Goal: Task Accomplishment & Management: Manage account settings

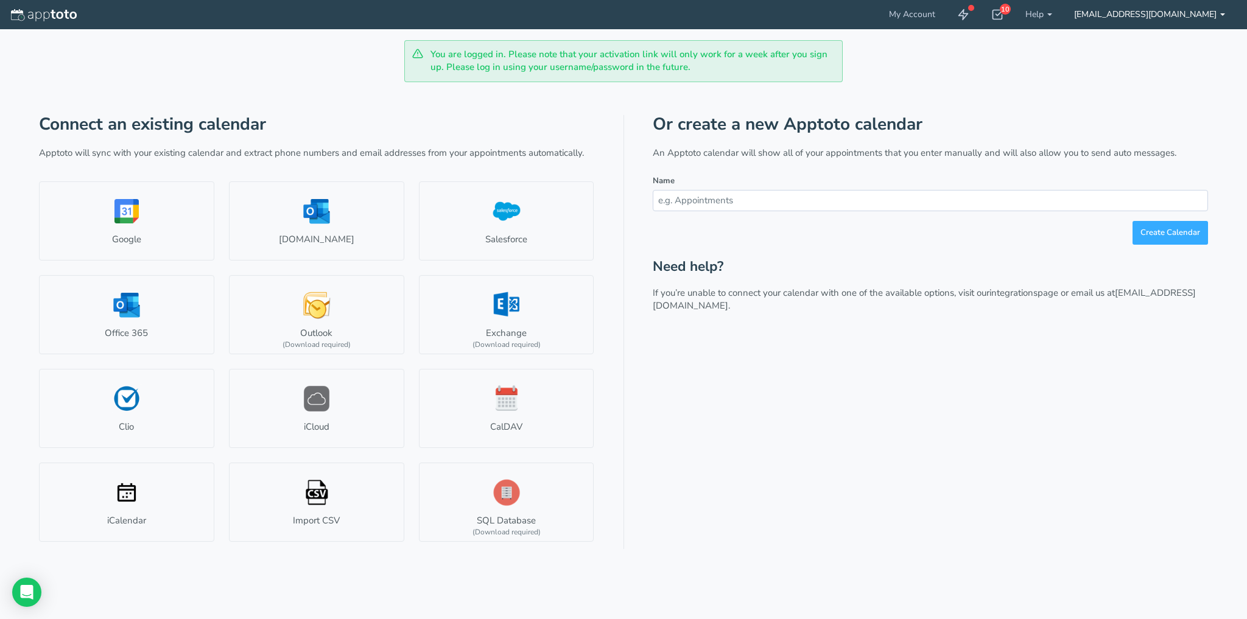
click at [1171, 9] on link "[EMAIL_ADDRESS][DOMAIN_NAME]" at bounding box center [1149, 14] width 173 height 29
click at [1004, 15] on icon at bounding box center [998, 15] width 12 height 12
click at [937, 13] on link "My Account" at bounding box center [912, 14] width 68 height 29
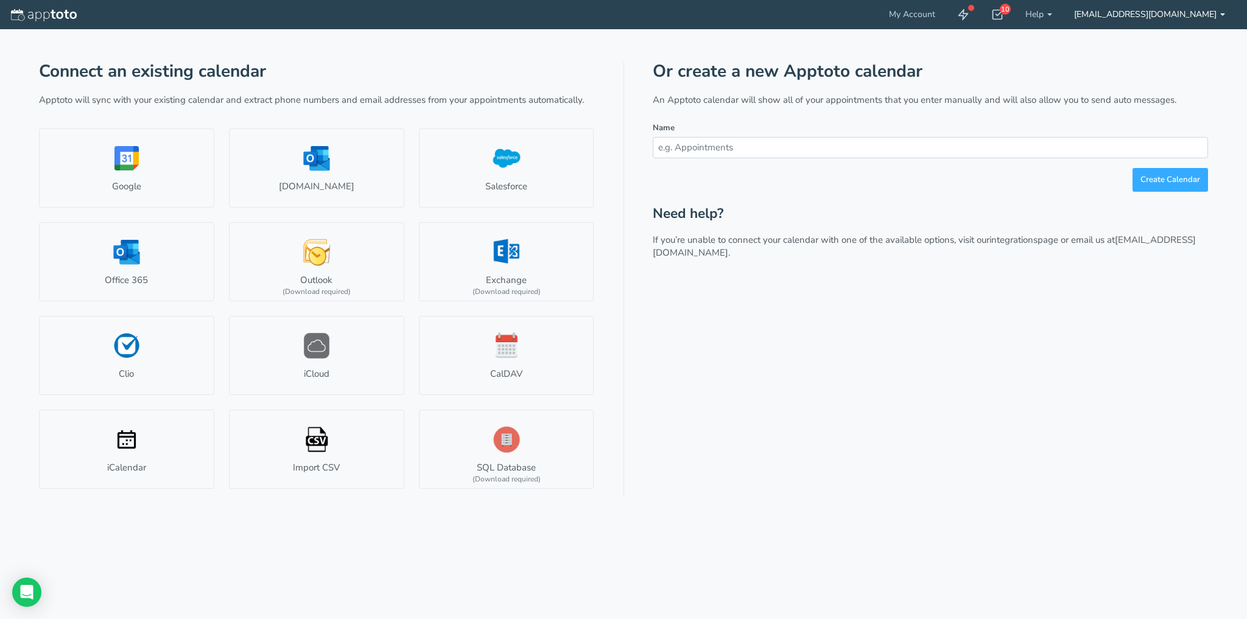
click at [1154, 18] on link "[EMAIL_ADDRESS][DOMAIN_NAME]" at bounding box center [1149, 14] width 173 height 29
click at [932, 4] on link "My Account" at bounding box center [912, 14] width 68 height 29
click at [932, 10] on link "My Account" at bounding box center [912, 14] width 68 height 29
click at [58, 10] on img at bounding box center [44, 15] width 66 height 12
click at [1138, 13] on link "[EMAIL_ADDRESS][DOMAIN_NAME]" at bounding box center [1149, 14] width 173 height 29
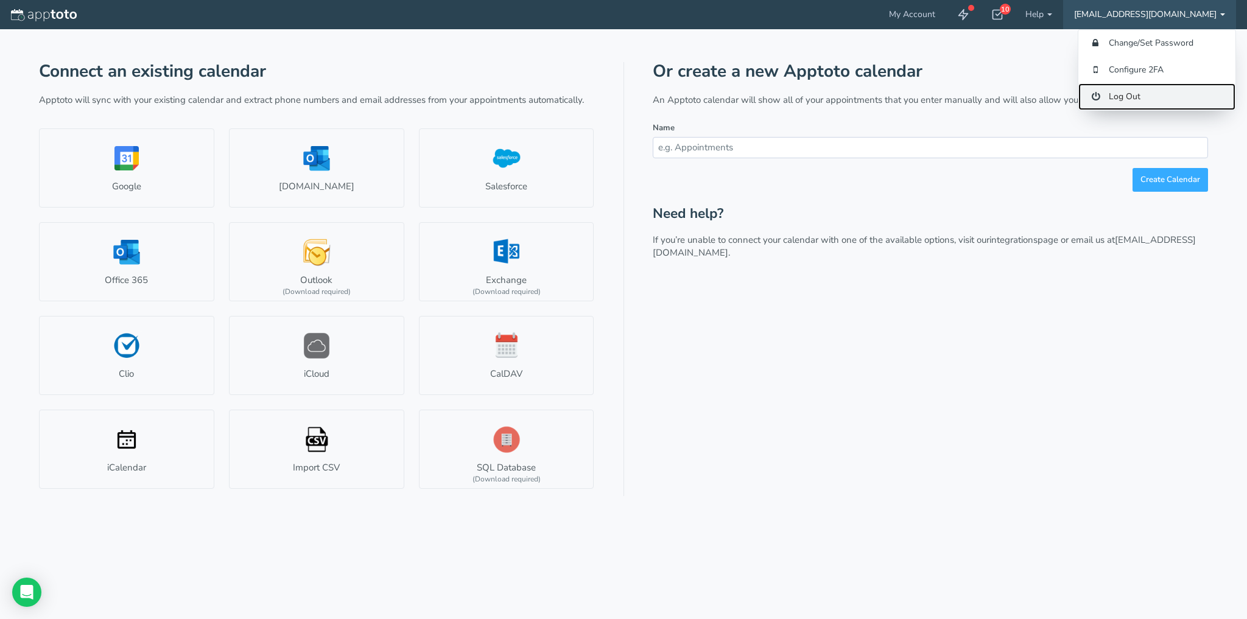
click at [1110, 97] on link "Log Out" at bounding box center [1157, 96] width 157 height 27
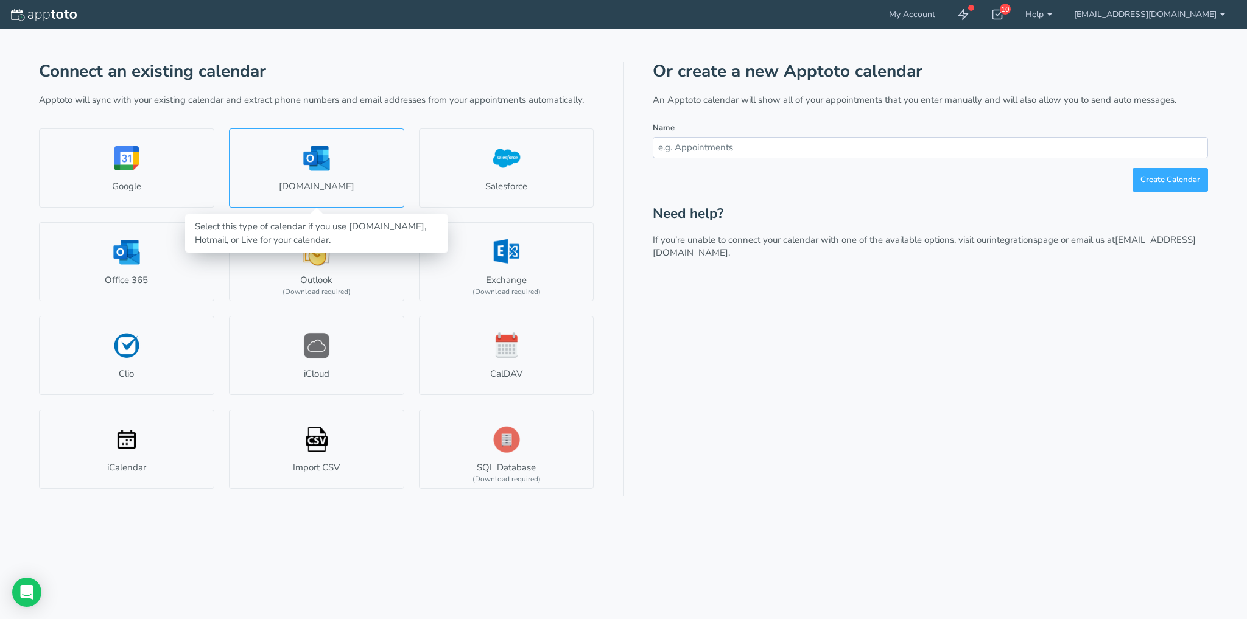
click at [313, 183] on link "[DOMAIN_NAME]" at bounding box center [316, 168] width 175 height 79
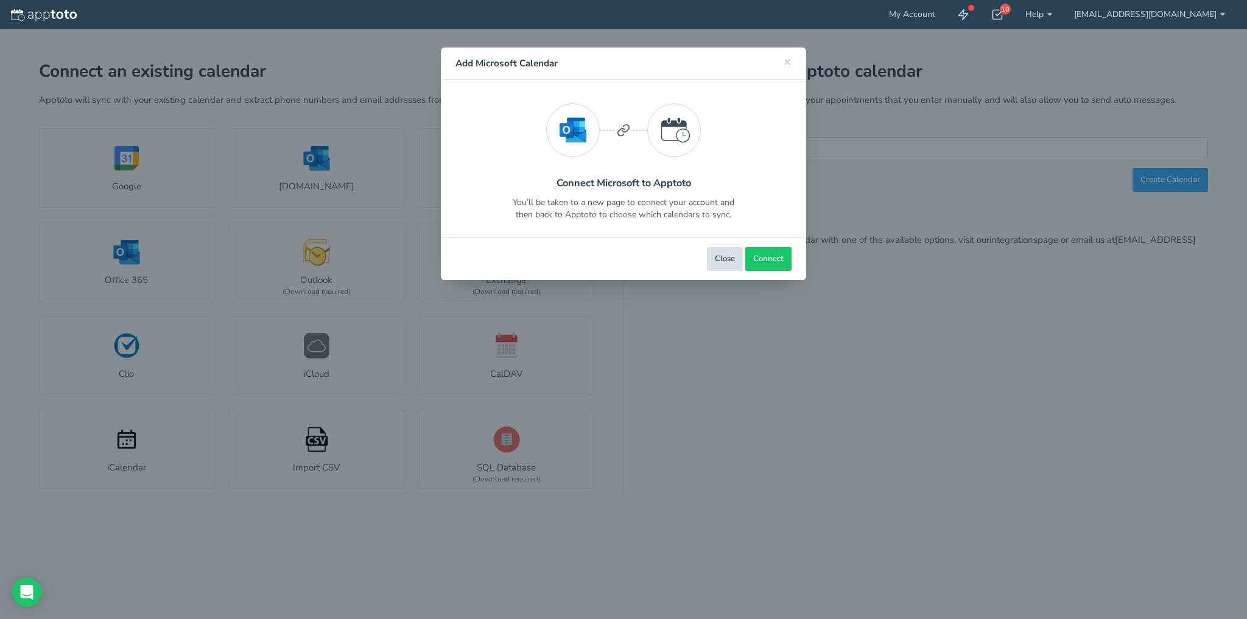
click at [719, 261] on button "Close" at bounding box center [725, 259] width 36 height 24
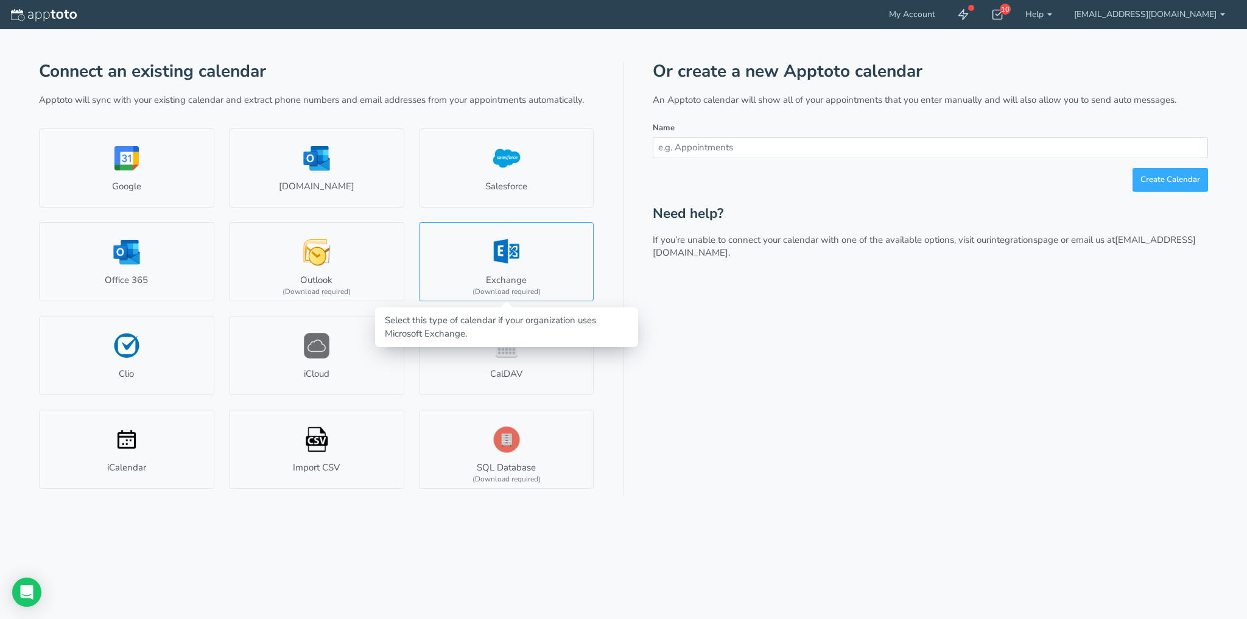
click at [525, 261] on link "Exchange (Download required)" at bounding box center [506, 261] width 175 height 79
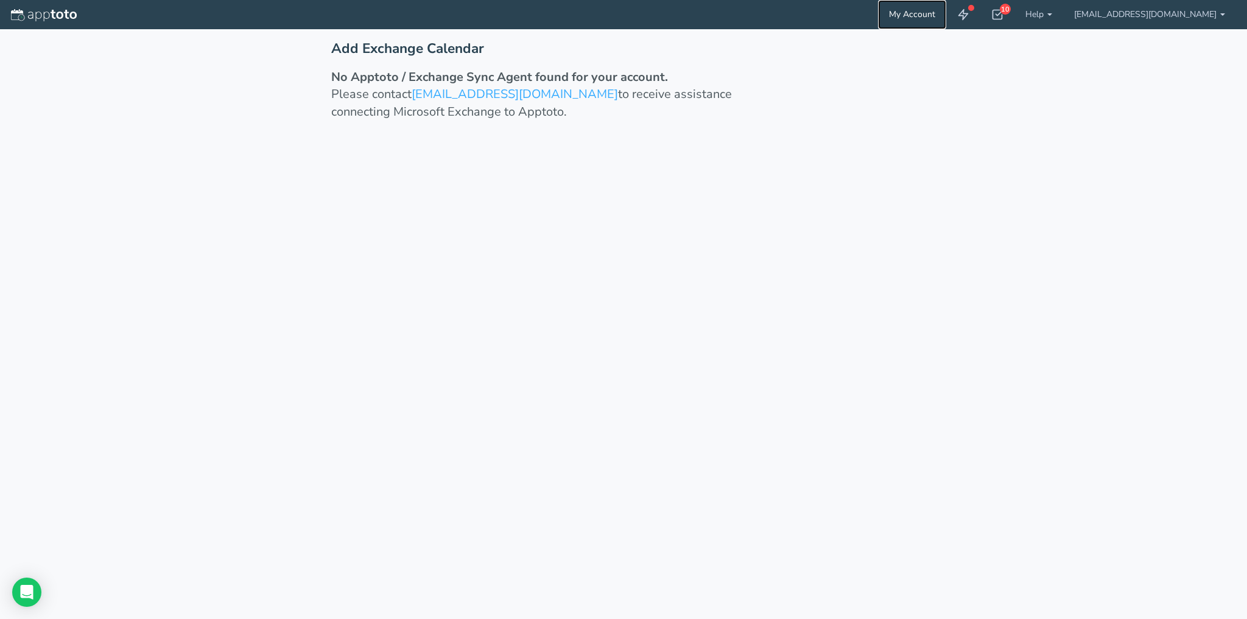
click at [931, 12] on link "My Account" at bounding box center [912, 14] width 68 height 29
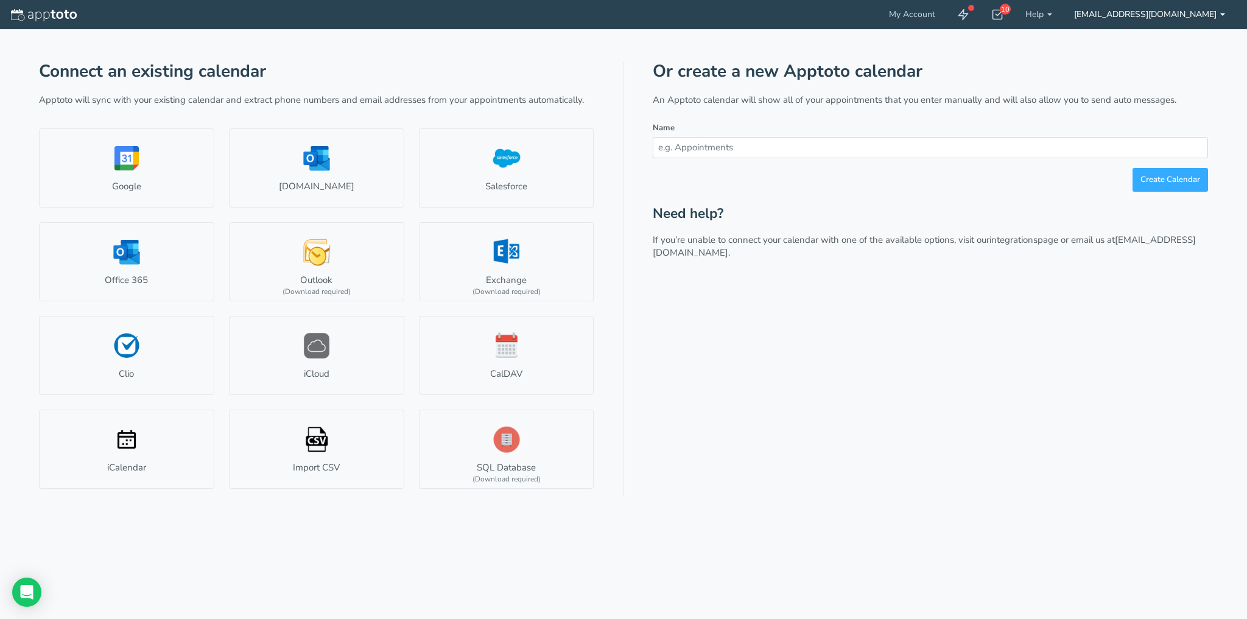
click at [1158, 13] on link "[EMAIL_ADDRESS][DOMAIN_NAME]" at bounding box center [1149, 14] width 173 height 29
click at [912, 235] on p "If you’re unable to connect your calendar with one of the available options, vi…" at bounding box center [930, 247] width 555 height 26
